Goal: Task Accomplishment & Management: Complete application form

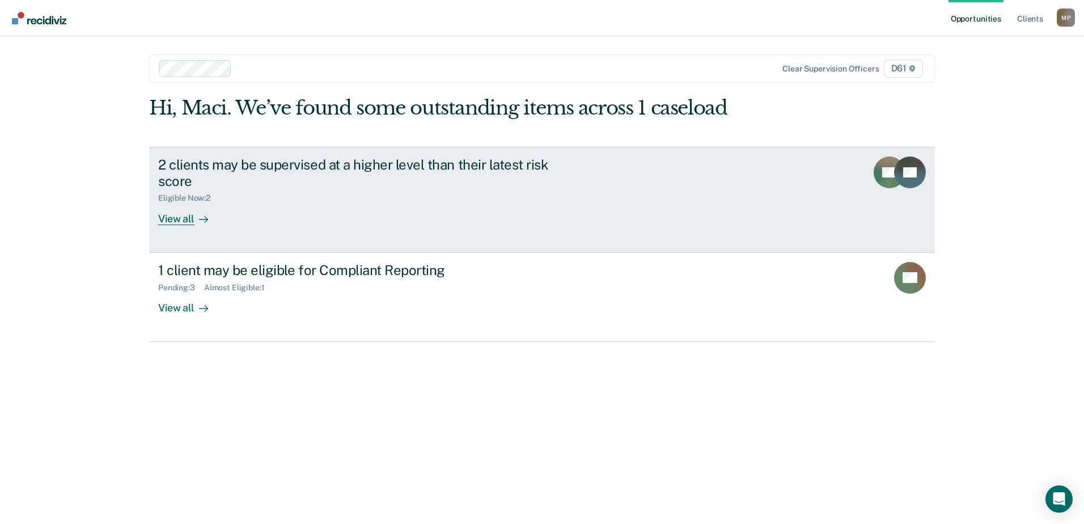
click at [187, 217] on div "View all" at bounding box center [189, 214] width 63 height 22
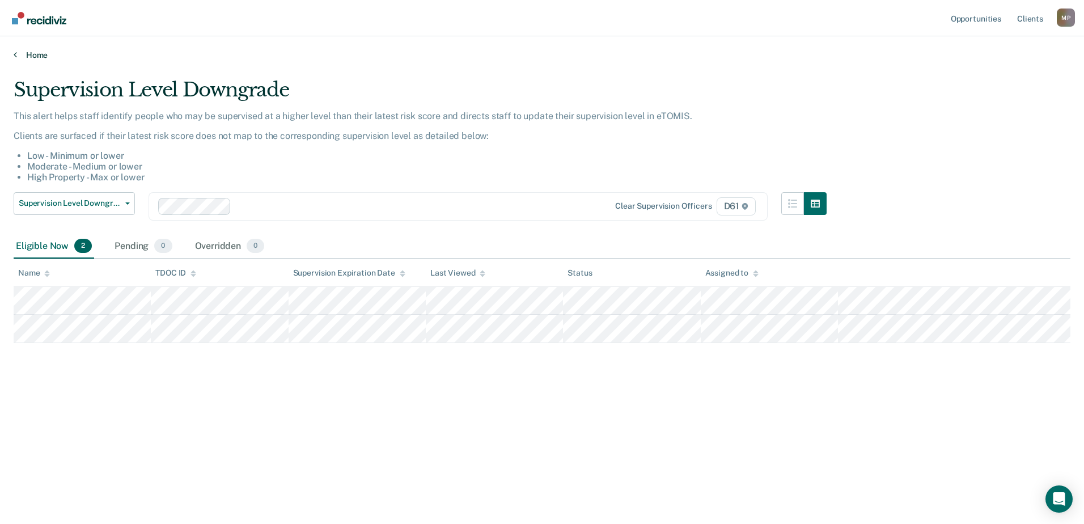
click at [20, 52] on link "Home" at bounding box center [542, 55] width 1057 height 10
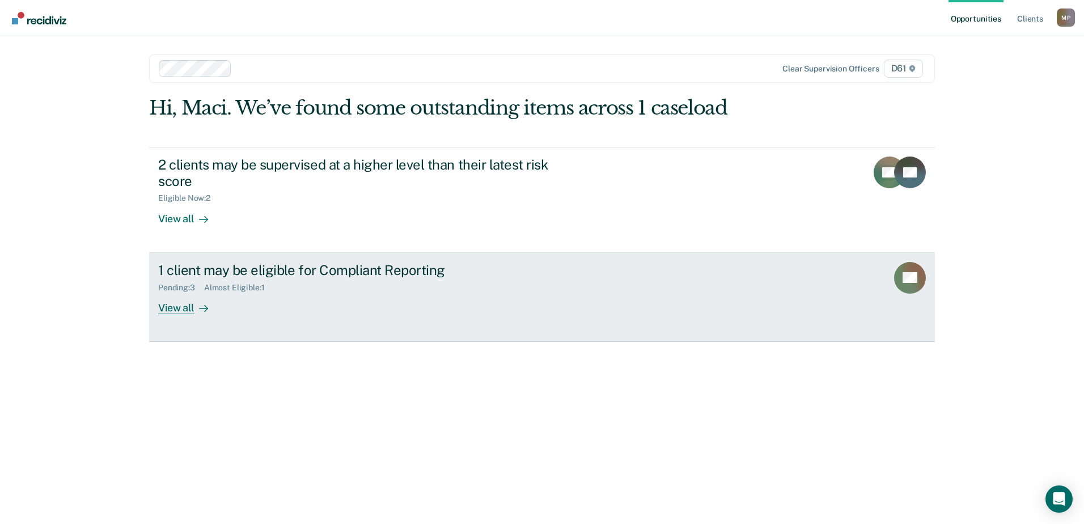
click at [196, 304] on div at bounding box center [201, 307] width 14 height 13
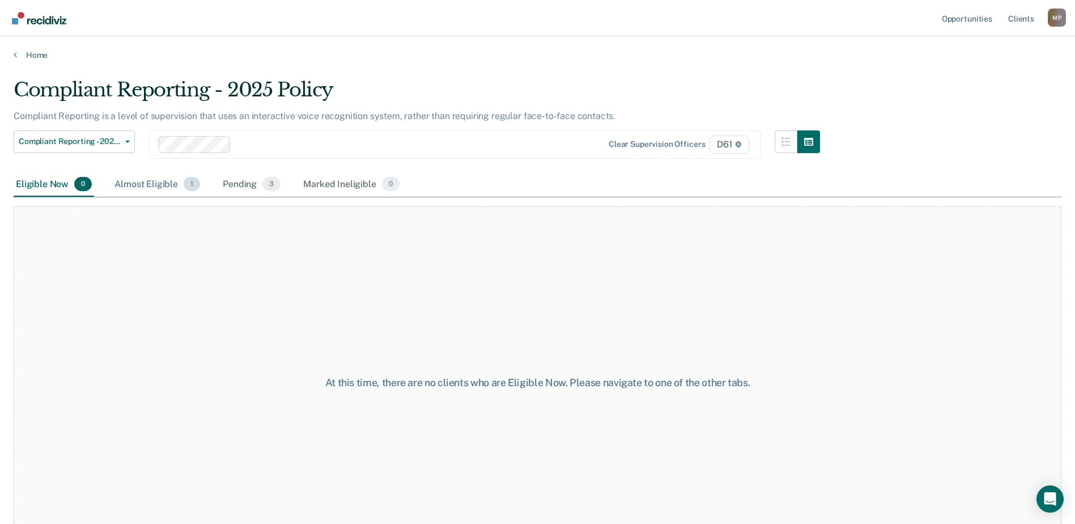
click at [171, 186] on div "Almost Eligible 1" at bounding box center [157, 184] width 90 height 25
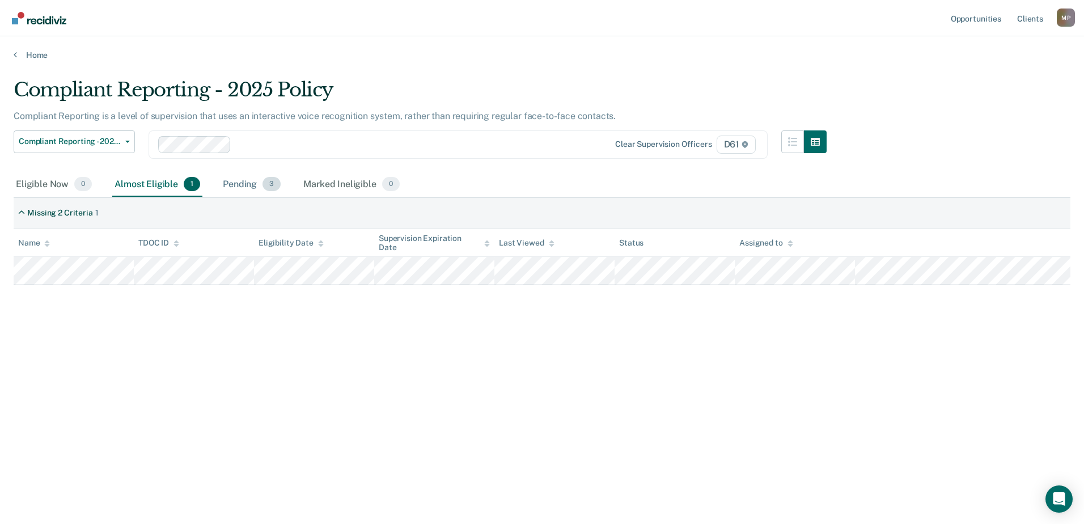
click at [253, 184] on div "Pending 3" at bounding box center [252, 184] width 62 height 25
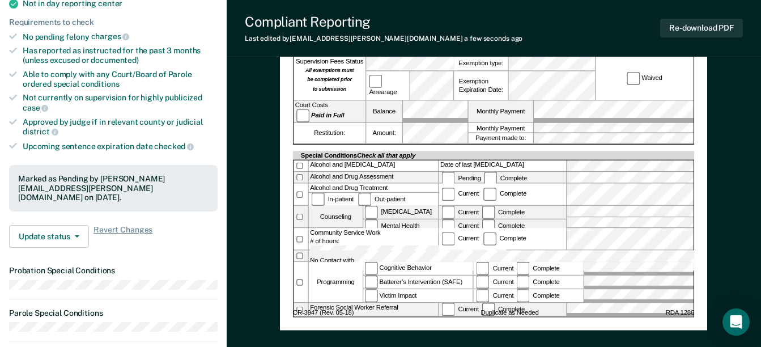
scroll to position [283, 0]
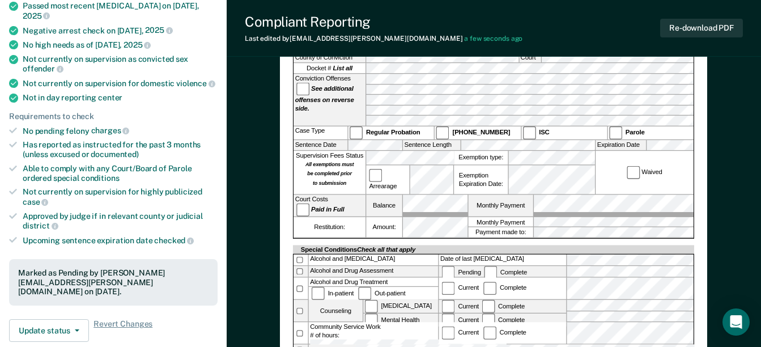
scroll to position [0, 0]
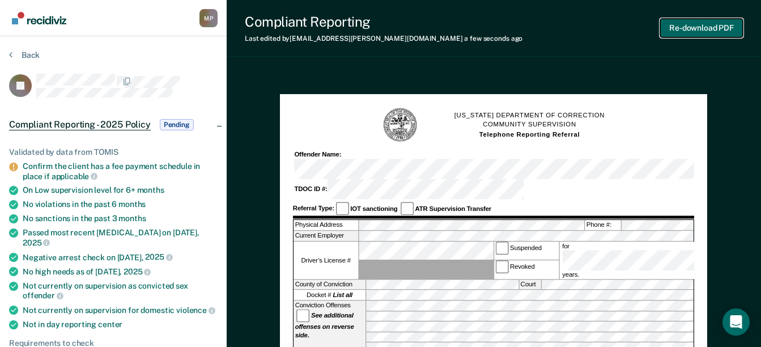
click at [681, 26] on button "Re-download PDF" at bounding box center [701, 28] width 83 height 19
